Goal: Browse casually: Explore the website without a specific task or goal

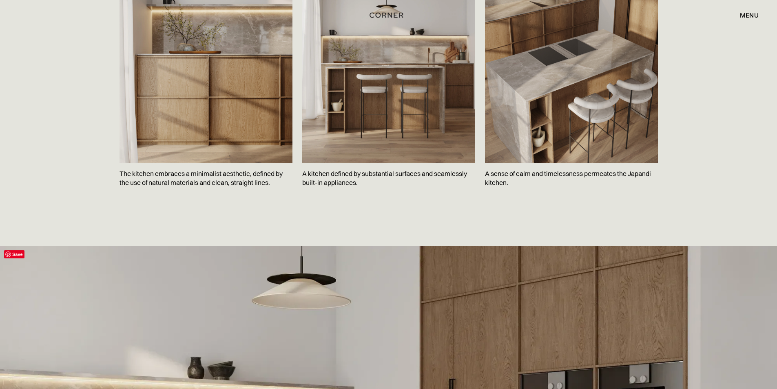
scroll to position [1223, 0]
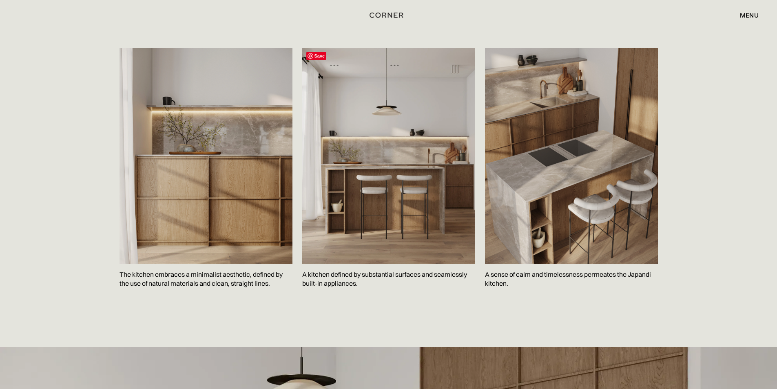
click at [387, 206] on img at bounding box center [388, 156] width 173 height 216
click at [237, 159] on img at bounding box center [205, 156] width 173 height 216
click at [388, 203] on img at bounding box center [388, 156] width 173 height 216
click at [387, 196] on img at bounding box center [388, 156] width 173 height 216
click at [530, 136] on img at bounding box center [571, 156] width 173 height 216
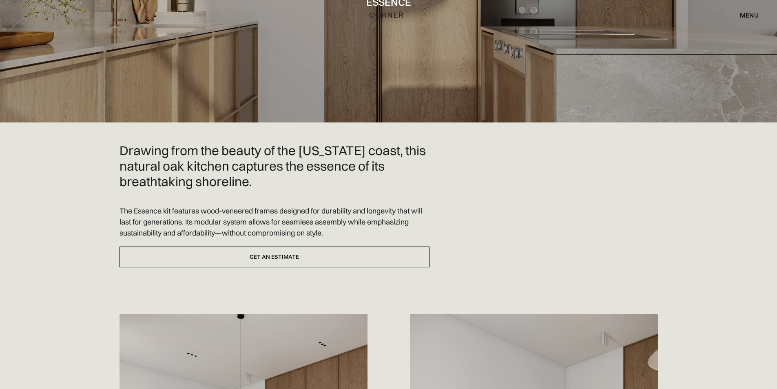
scroll to position [0, 0]
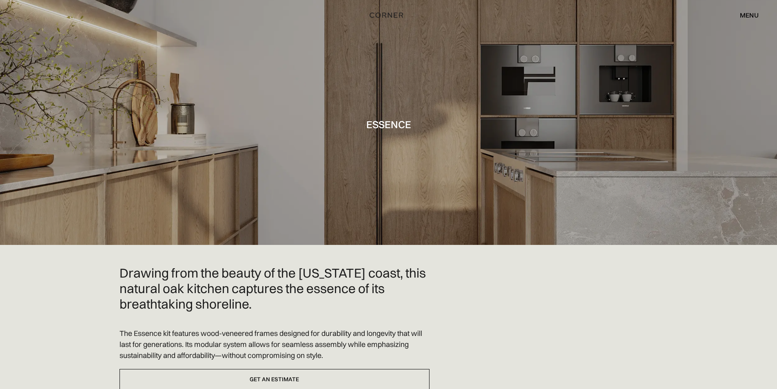
drag, startPoint x: 350, startPoint y: 91, endPoint x: 288, endPoint y: 104, distance: 63.3
click at [288, 105] on div at bounding box center [388, 122] width 777 height 245
click at [288, 104] on div at bounding box center [388, 122] width 777 height 245
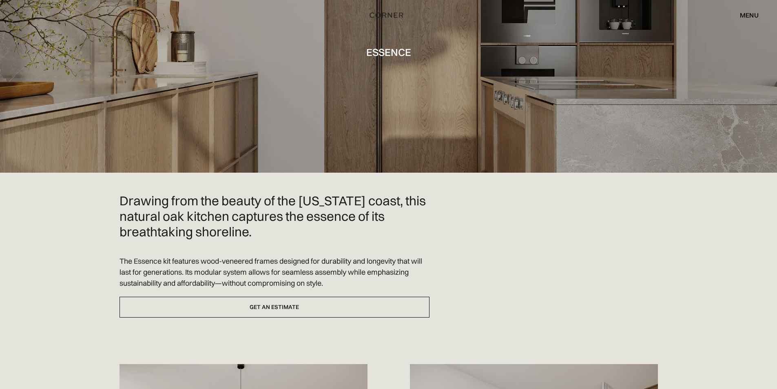
scroll to position [285, 0]
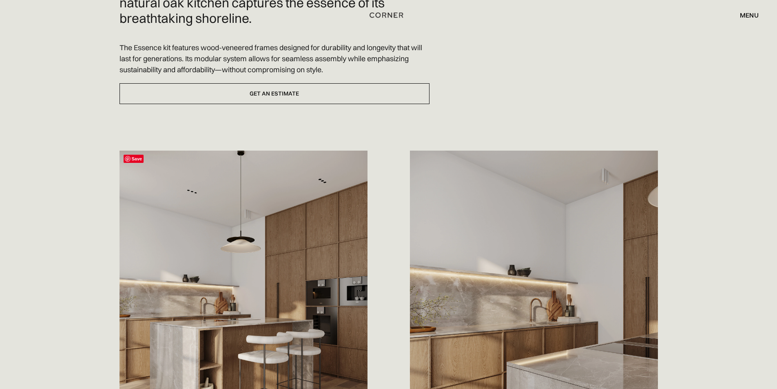
click at [133, 155] on span "Save" at bounding box center [134, 159] width 20 height 8
click at [720, 80] on div "Drawing from the beauty of the [US_STATE] coast, this natural oak kitchen captu…" at bounding box center [388, 255] width 777 height 593
